Goal: Task Accomplishment & Management: Use online tool/utility

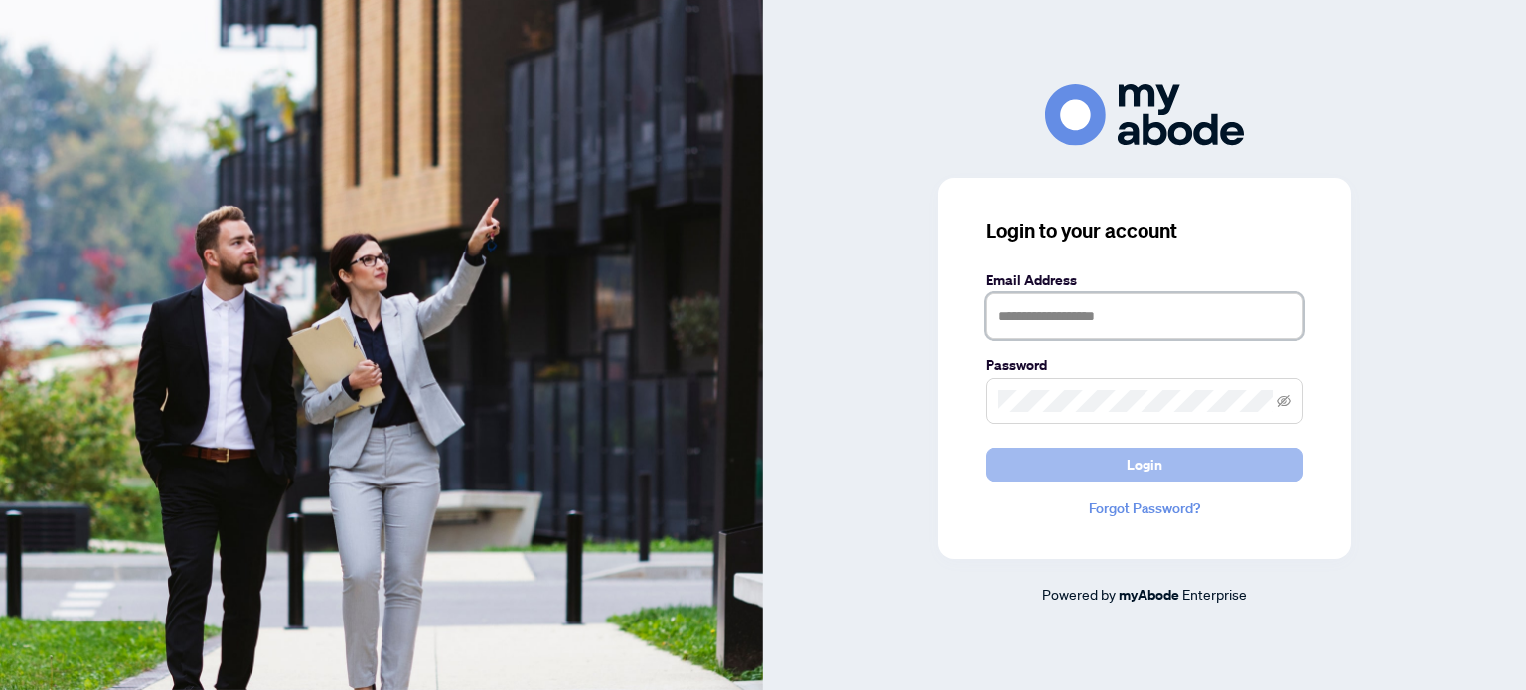
type input "**********"
click at [1168, 467] on button "Login" at bounding box center [1144, 465] width 318 height 34
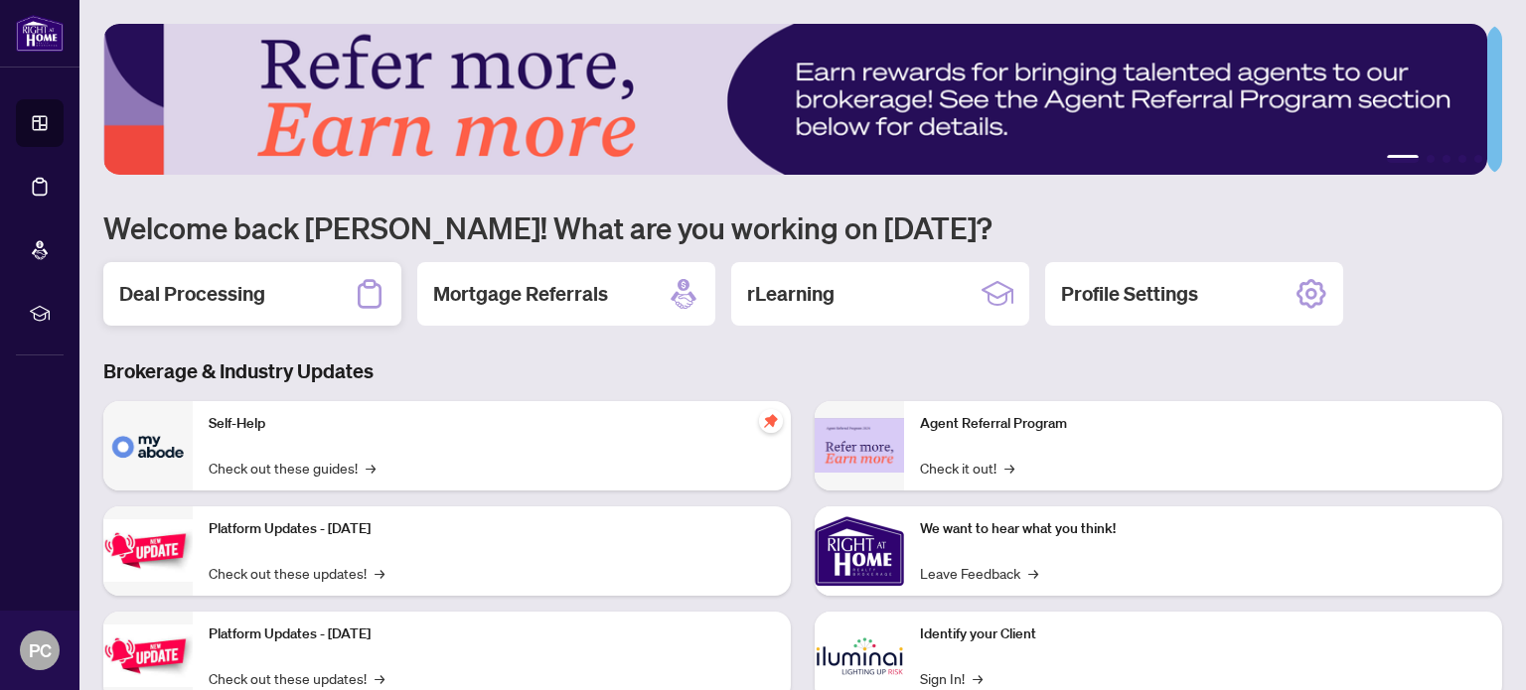
click at [215, 287] on h2 "Deal Processing" at bounding box center [192, 294] width 146 height 28
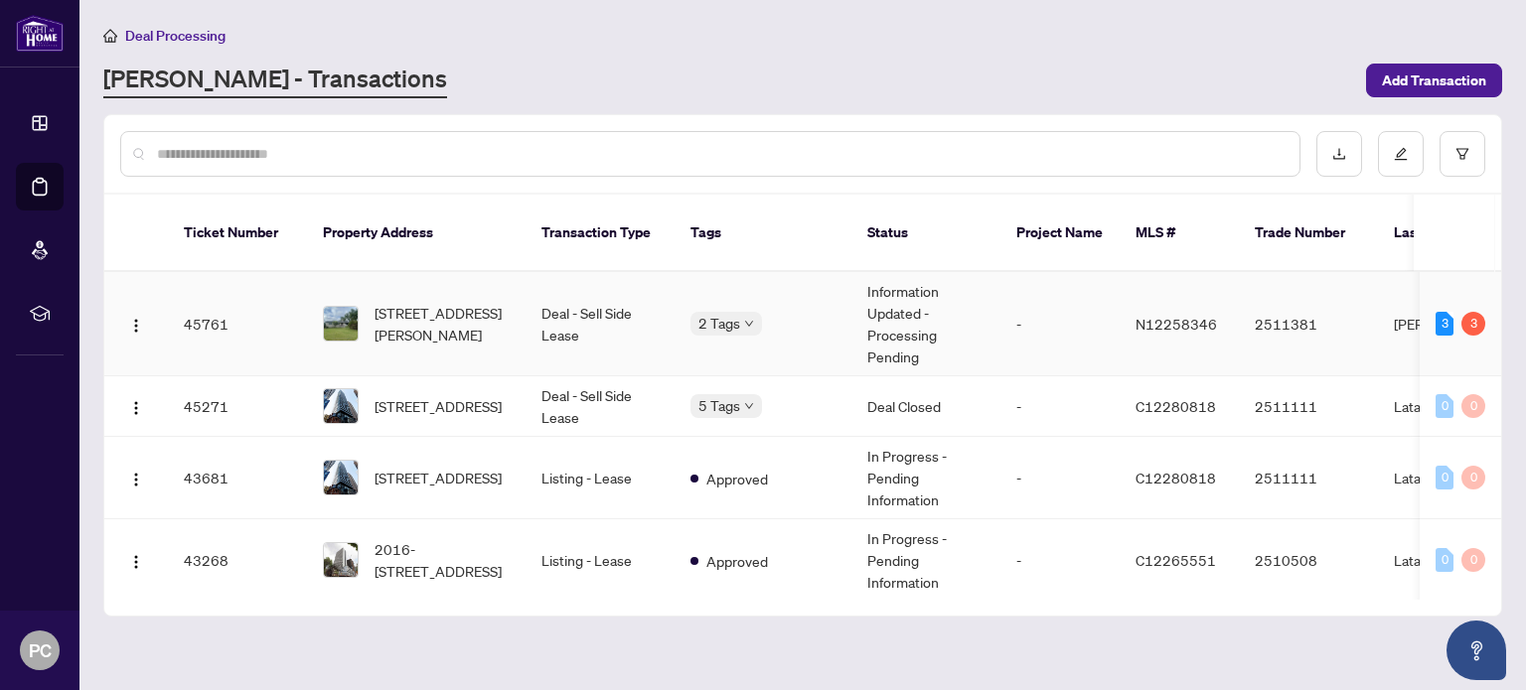
click at [1174, 315] on span "N12258346" at bounding box center [1175, 324] width 81 height 18
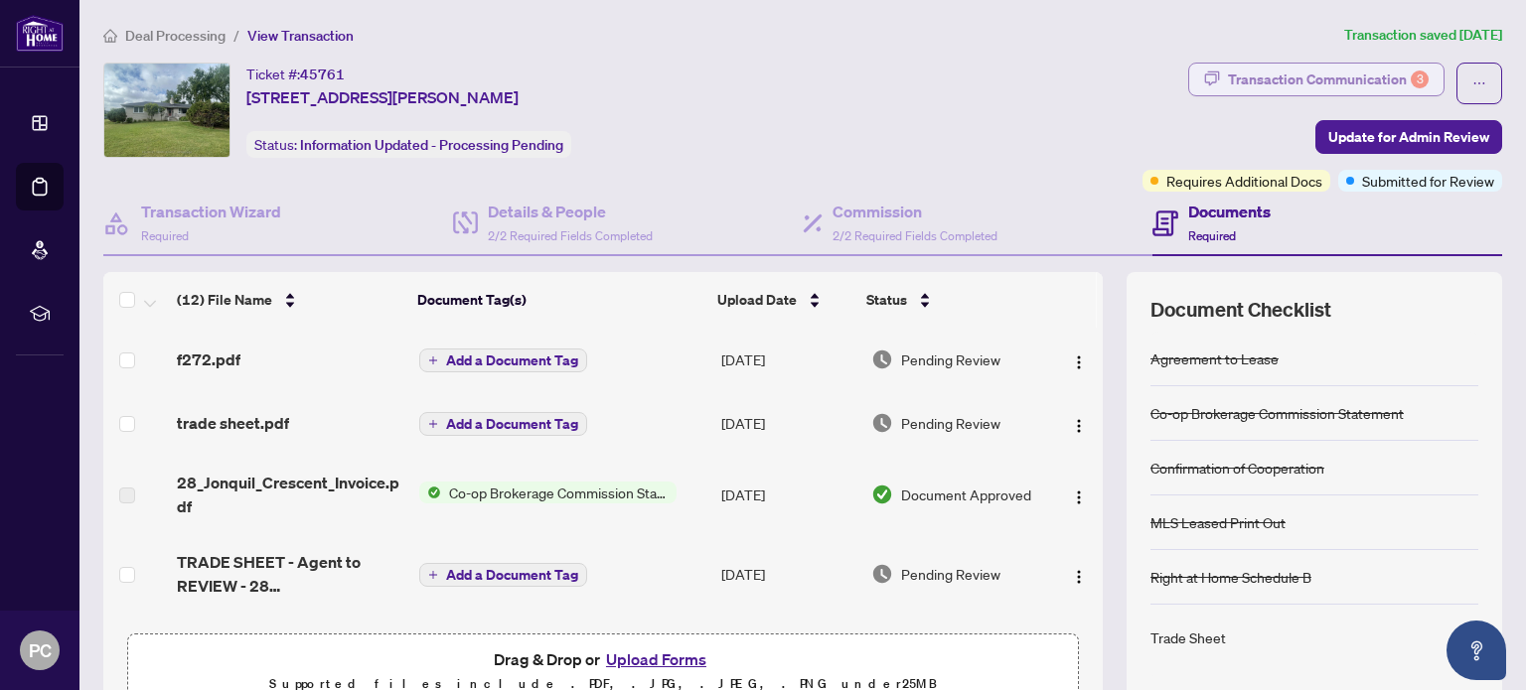
click at [1378, 73] on div "Transaction Communication 3" at bounding box center [1328, 80] width 201 height 32
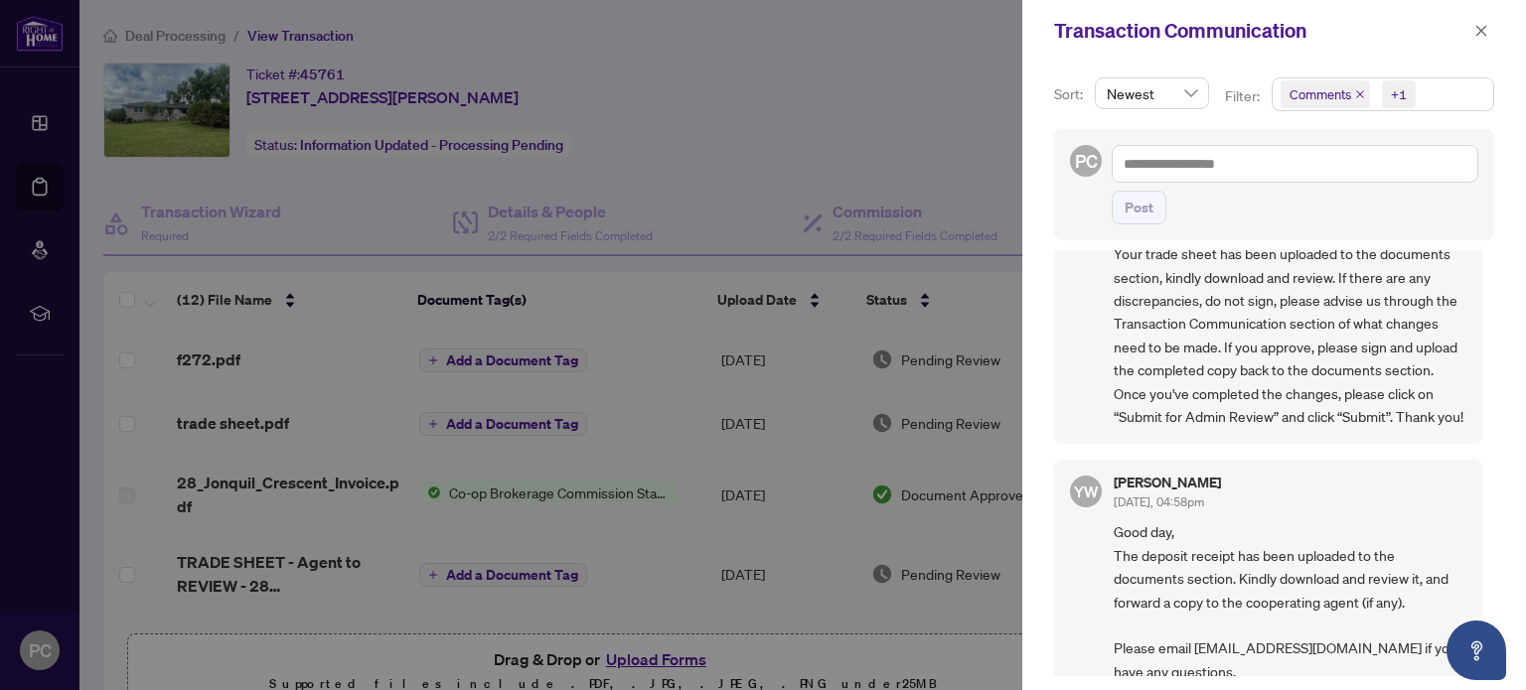
scroll to position [695, 0]
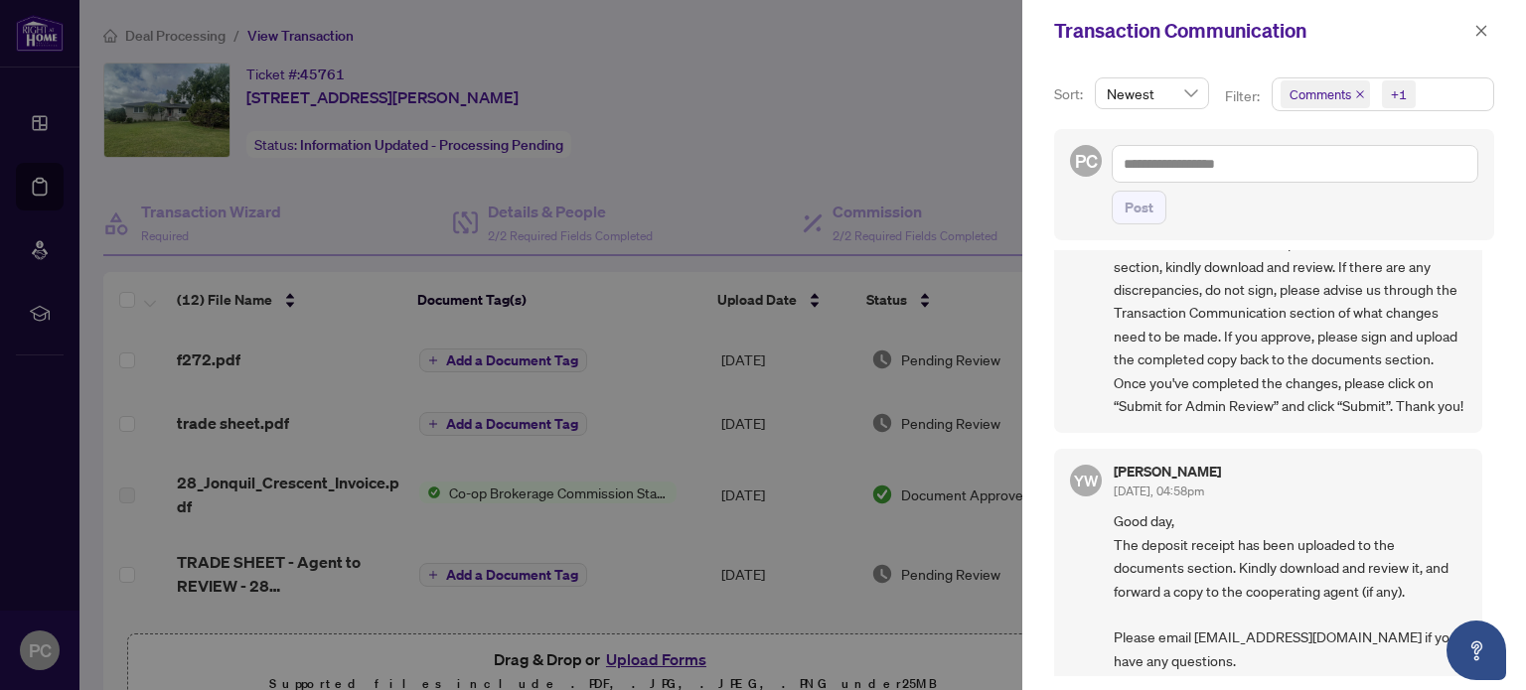
click at [244, 419] on div at bounding box center [763, 345] width 1526 height 690
click at [1476, 27] on icon "close" at bounding box center [1481, 31] width 14 height 14
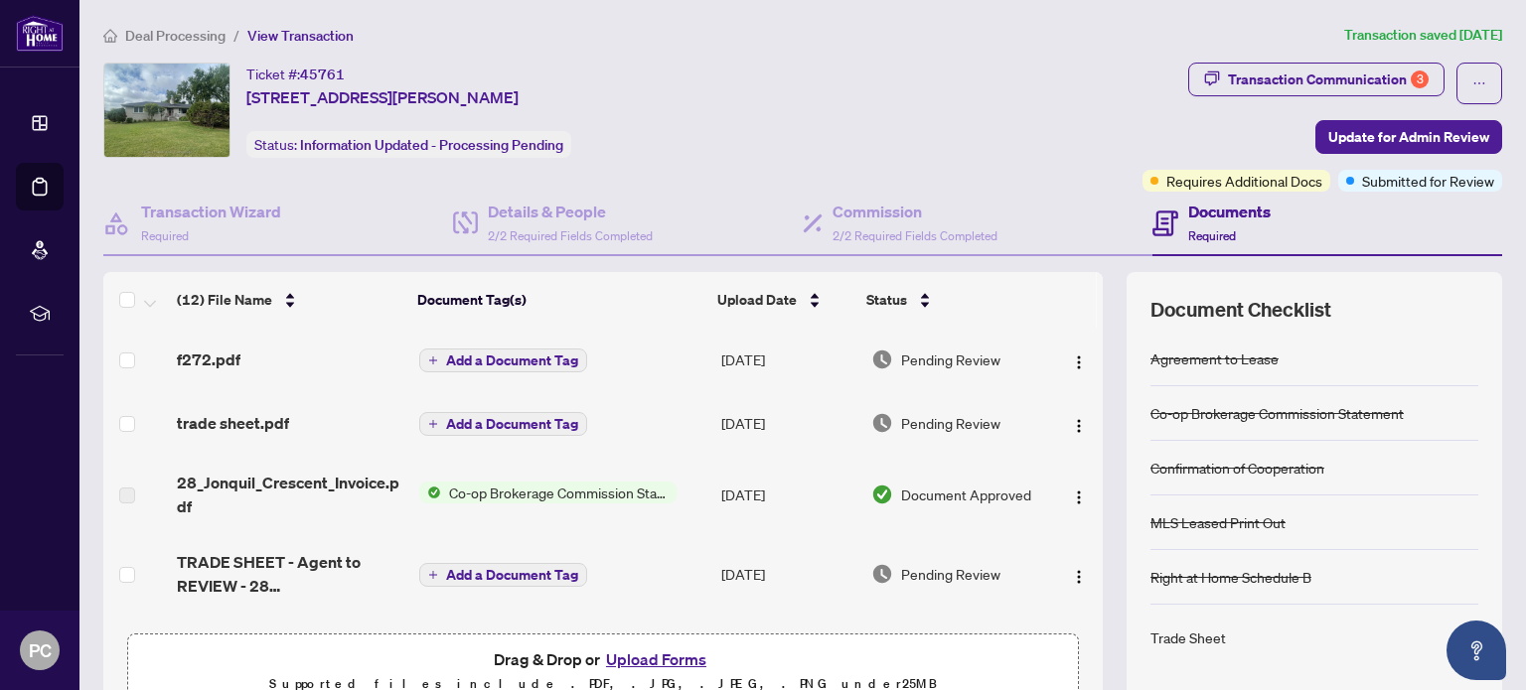
click at [930, 418] on span "Pending Review" at bounding box center [950, 423] width 99 height 22
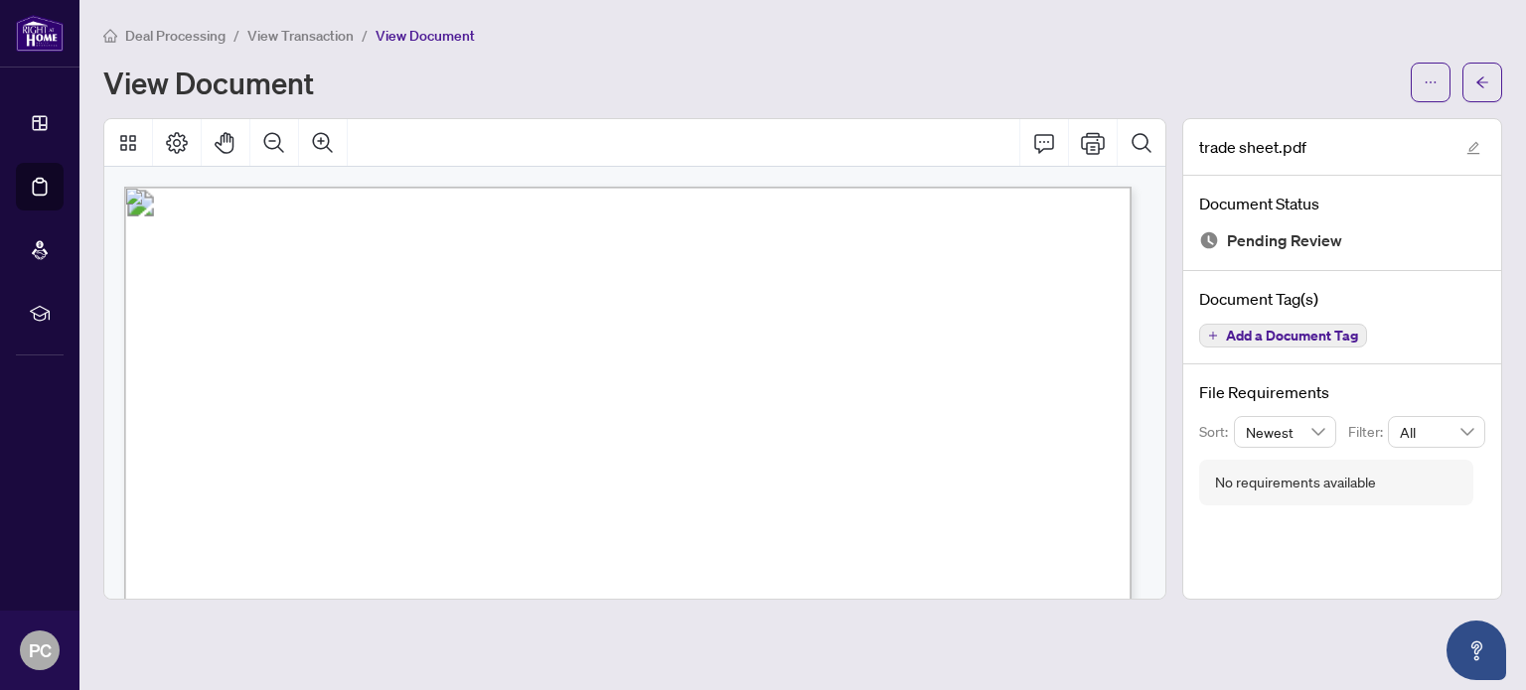
scroll to position [497, 0]
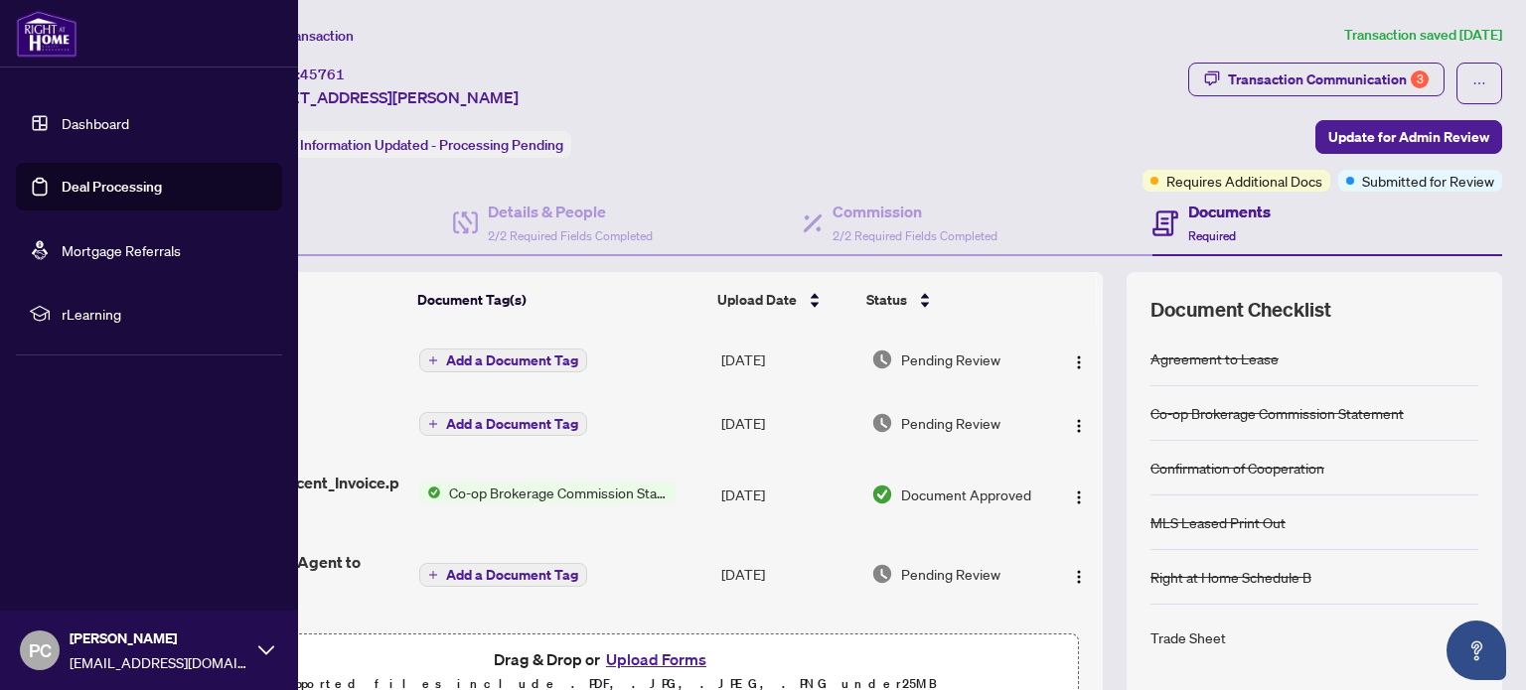
click at [128, 189] on link "Deal Processing" at bounding box center [112, 187] width 100 height 18
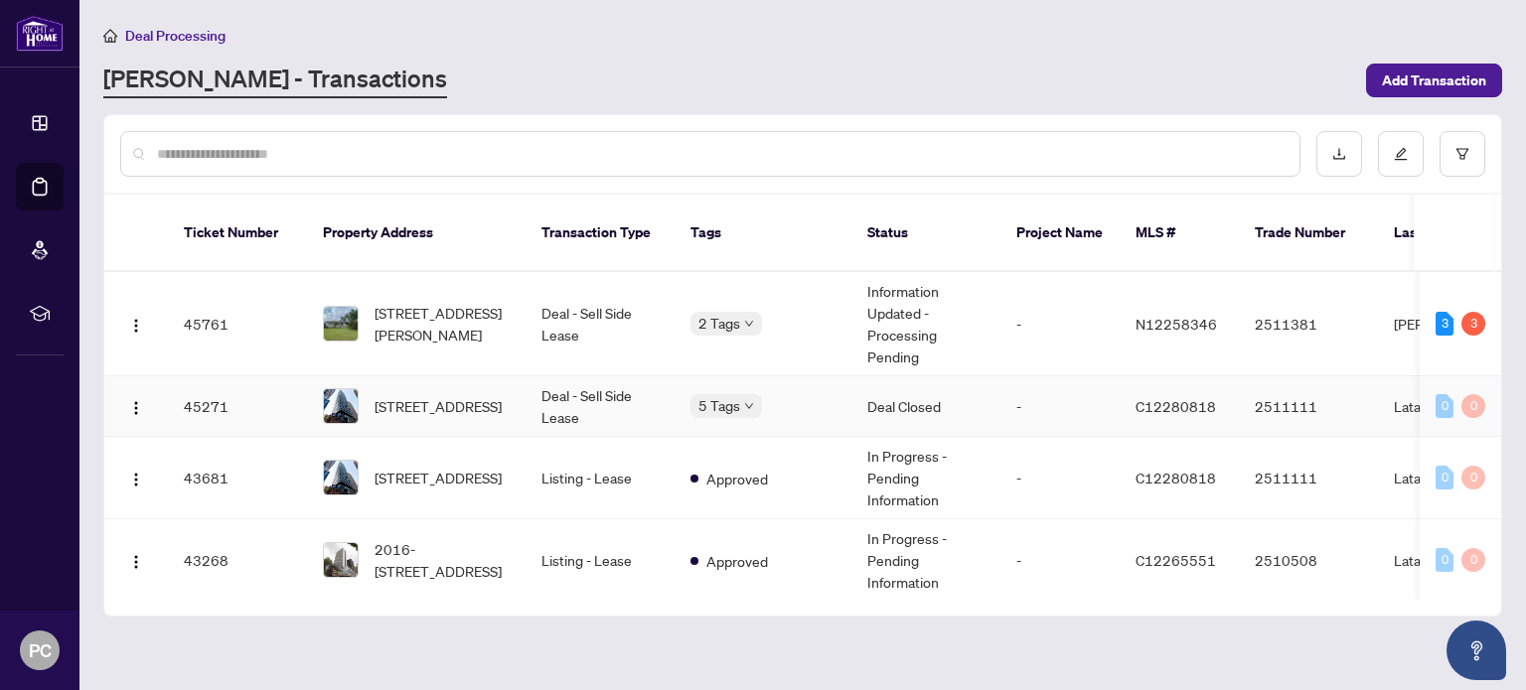
click at [603, 377] on td "Deal - Sell Side Lease" at bounding box center [600, 407] width 149 height 61
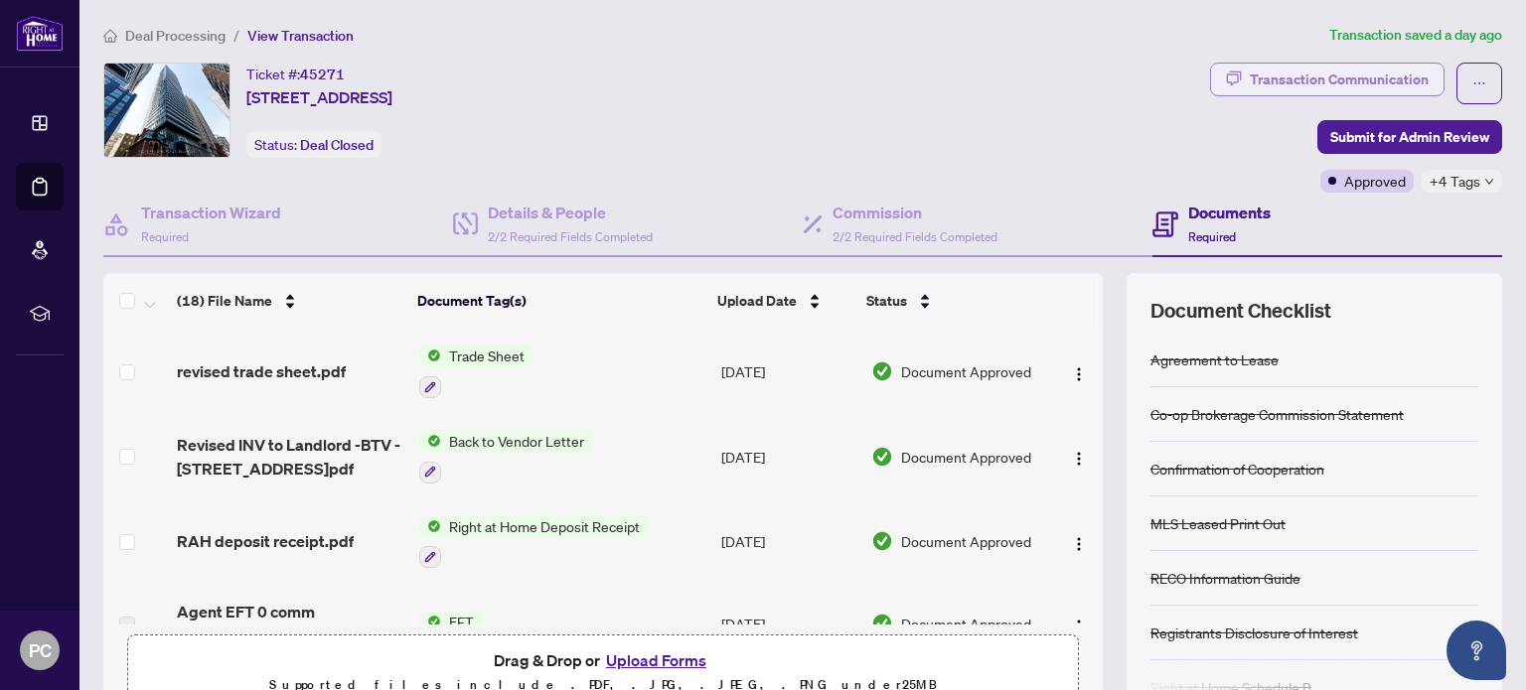
click at [1350, 82] on div "Transaction Communication" at bounding box center [1339, 80] width 179 height 32
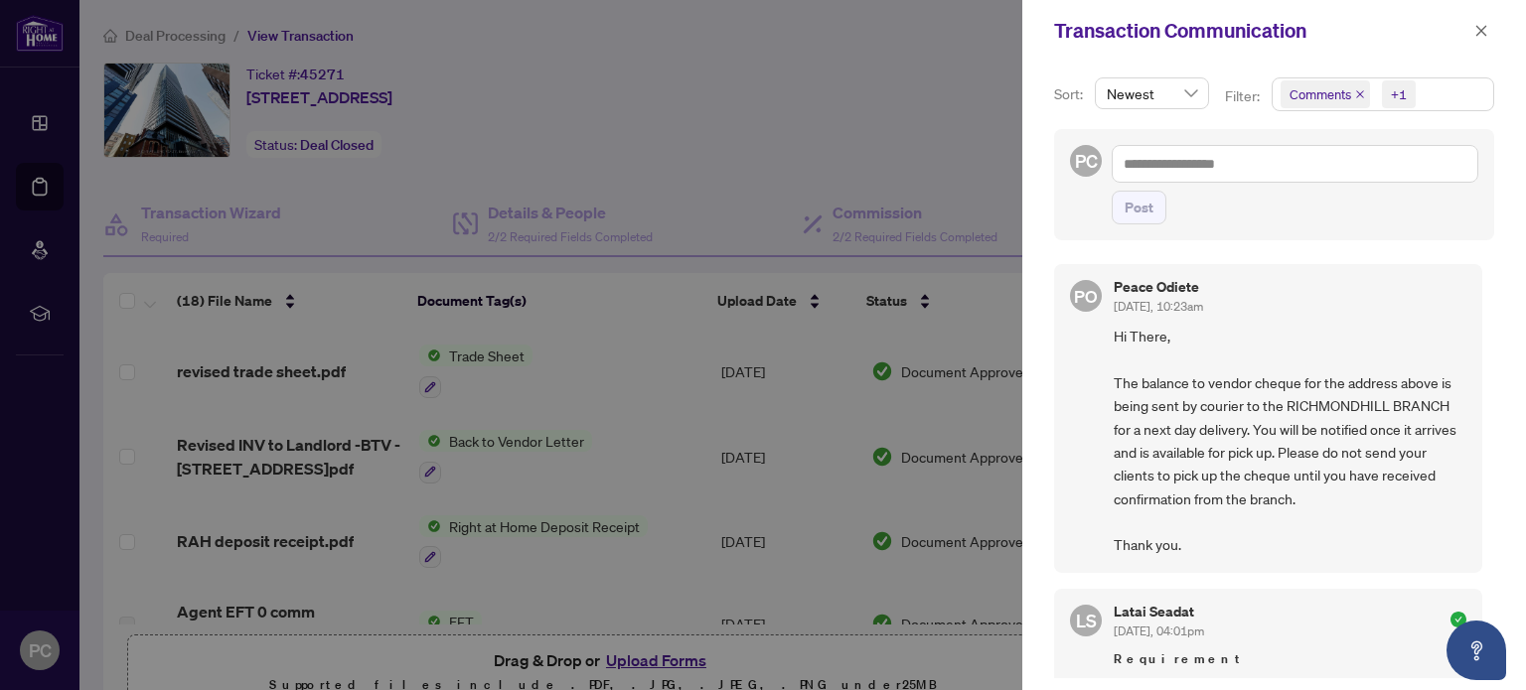
click at [858, 130] on div at bounding box center [763, 345] width 1526 height 690
click at [1476, 34] on icon "close" at bounding box center [1481, 31] width 14 height 14
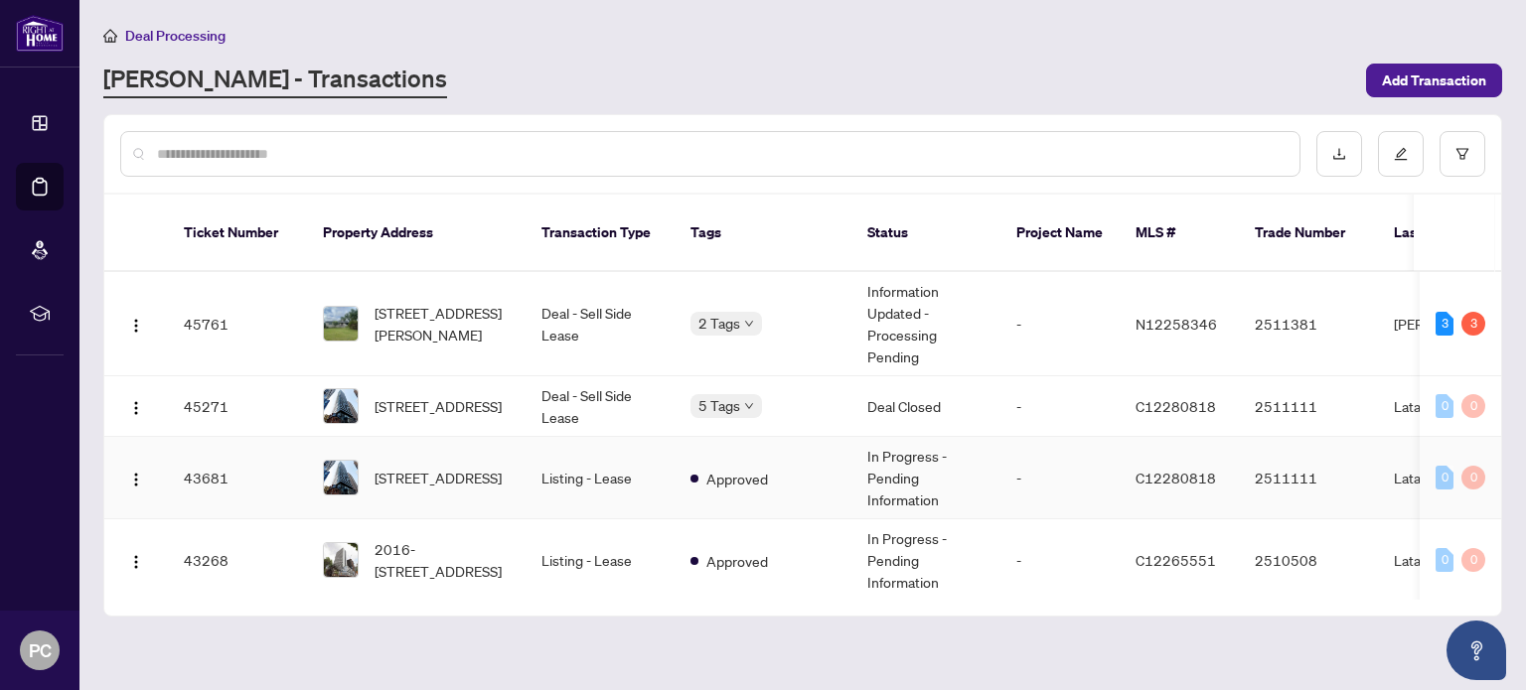
scroll to position [99, 0]
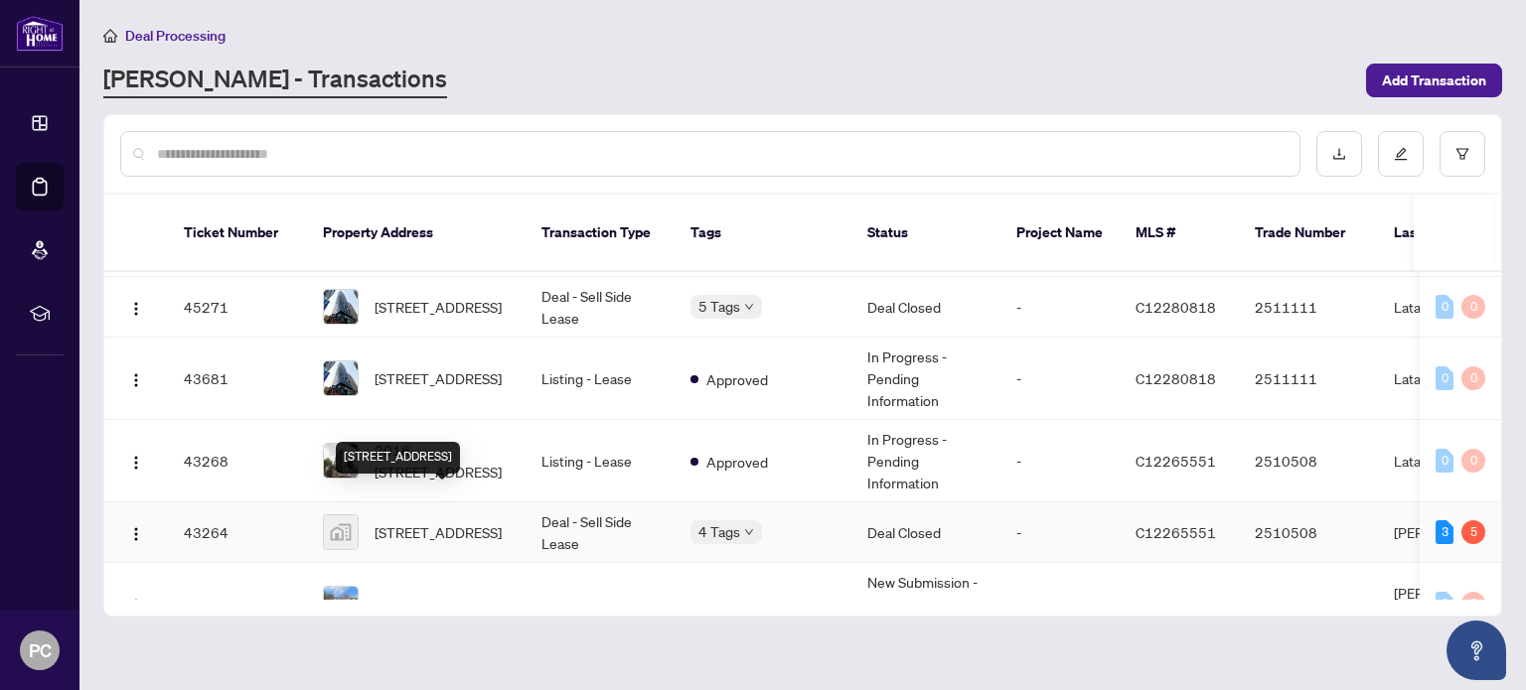
click at [457, 522] on span "[STREET_ADDRESS]" at bounding box center [438, 533] width 127 height 22
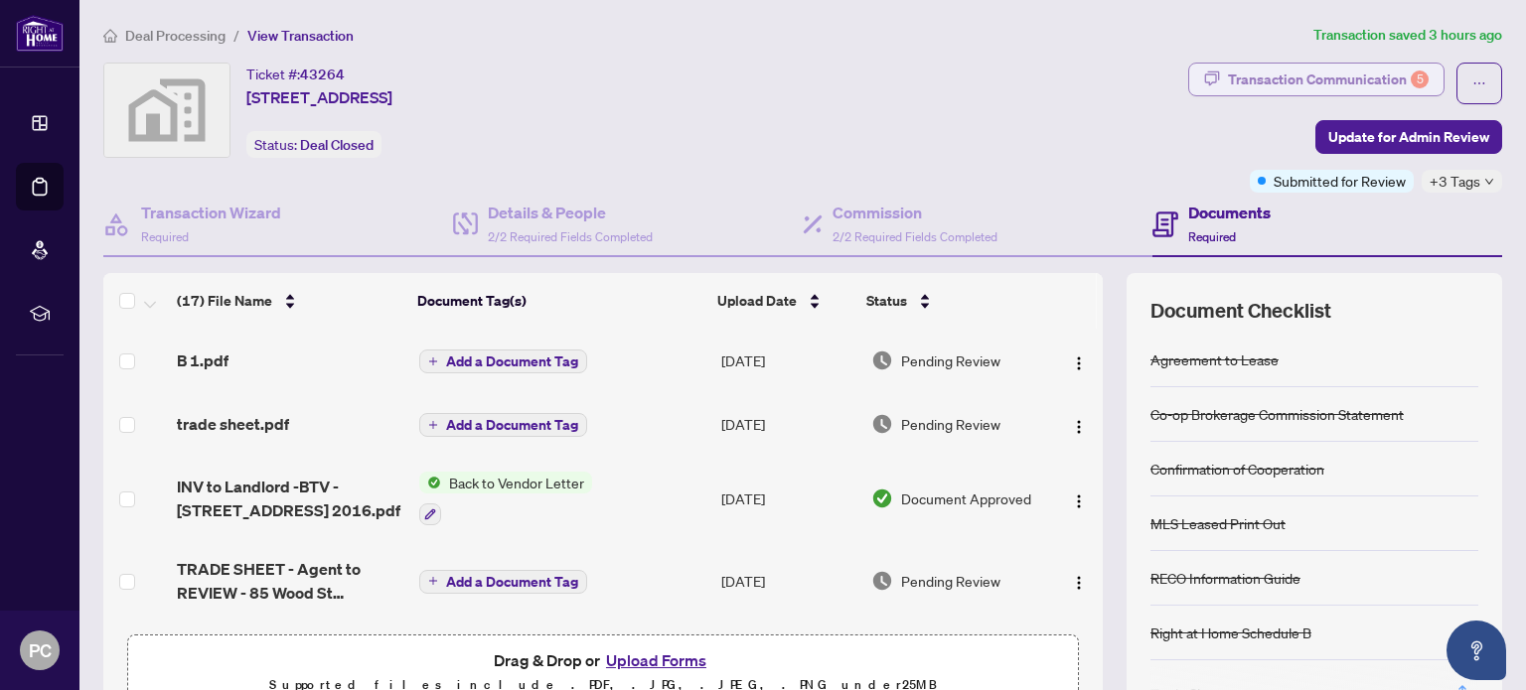
click at [1295, 71] on div "Transaction Communication 5" at bounding box center [1328, 80] width 201 height 32
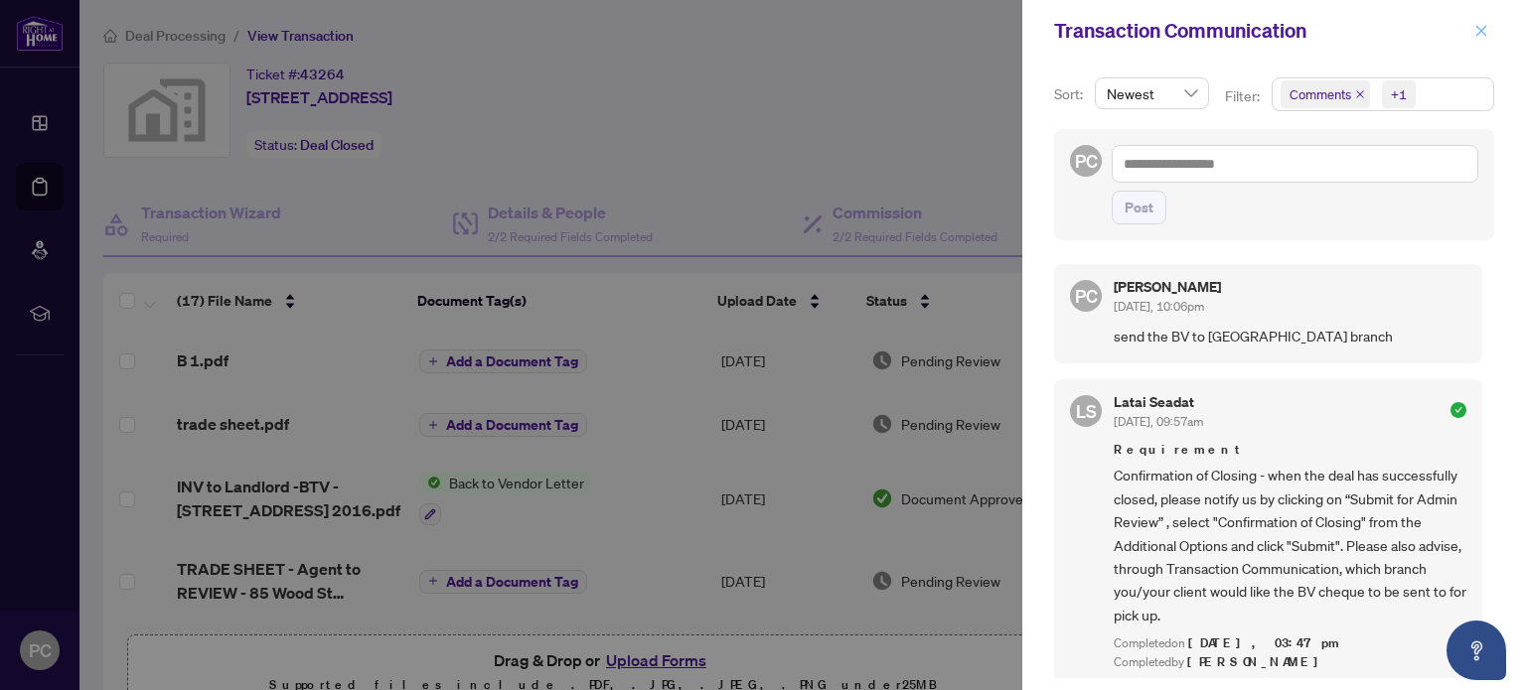
click at [1484, 35] on icon "close" at bounding box center [1481, 30] width 11 height 11
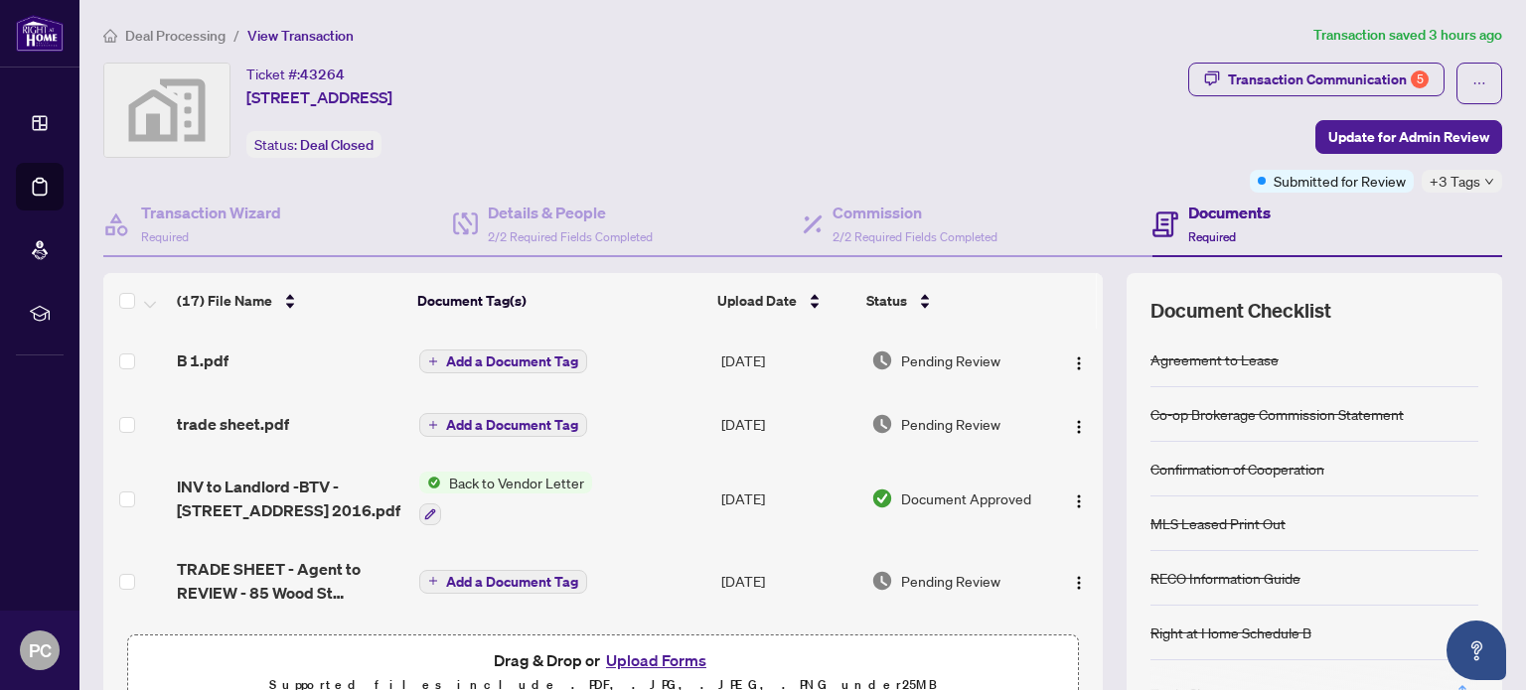
click at [892, 147] on div "Ticket #: 43264 [STREET_ADDRESS] Status: Deal Closed" at bounding box center [641, 110] width 1077 height 95
